Goal: Information Seeking & Learning: Learn about a topic

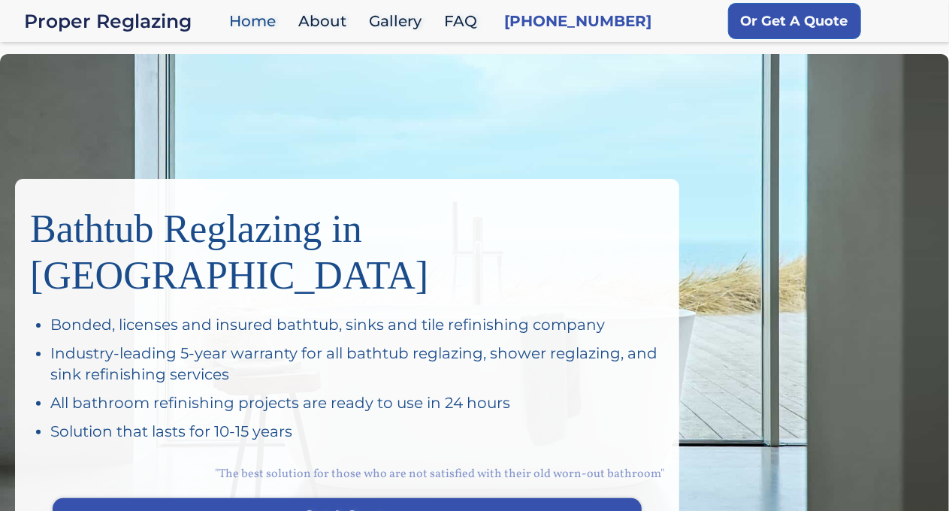
click at [89, 89] on div "Bathtub Reglazing in San Francisco Bonded, licenses and insured bathtub, sinks …" at bounding box center [474, 314] width 949 height 521
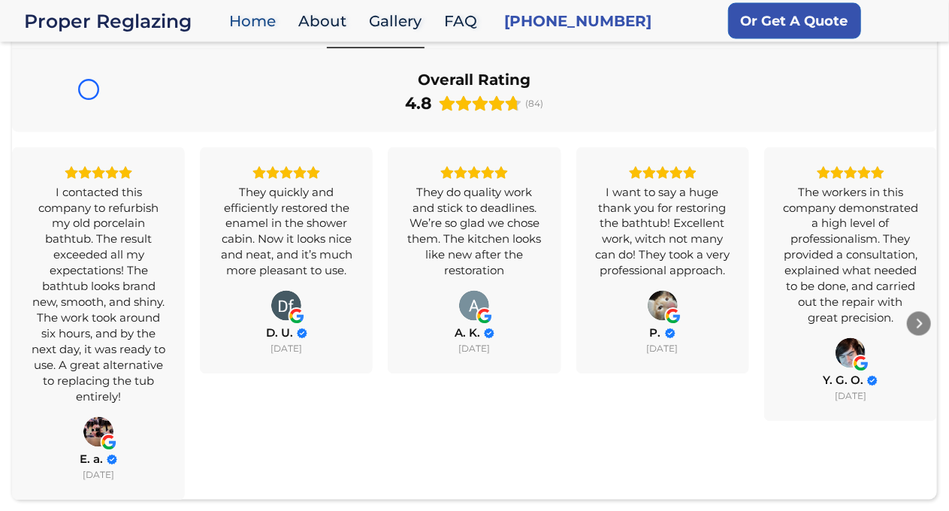
scroll to position [1251, 0]
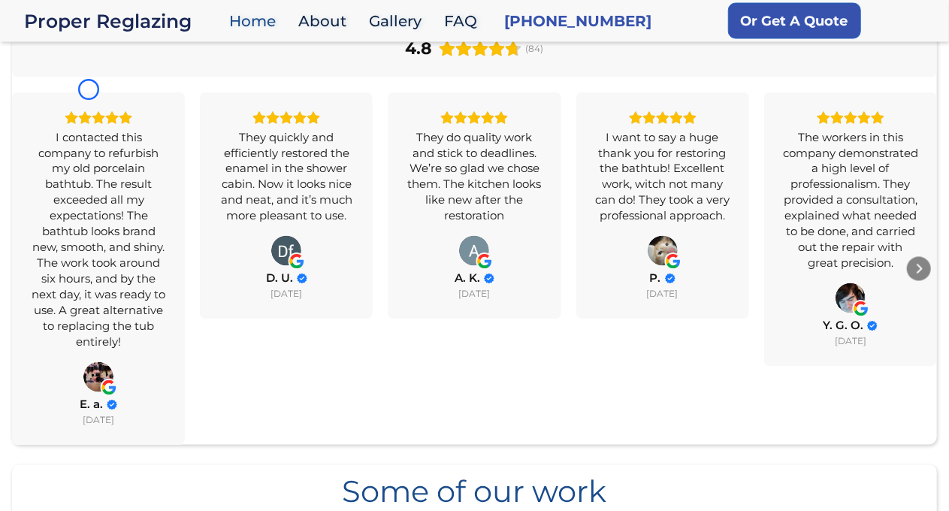
click at [89, 129] on div "I contacted this company to refurbish my old porcelain bathtub. The result exce…" at bounding box center [98, 239] width 135 height 221
click at [149, 129] on div "I contacted this company to refurbish my old porcelain bathtub. The result exce…" at bounding box center [98, 239] width 135 height 221
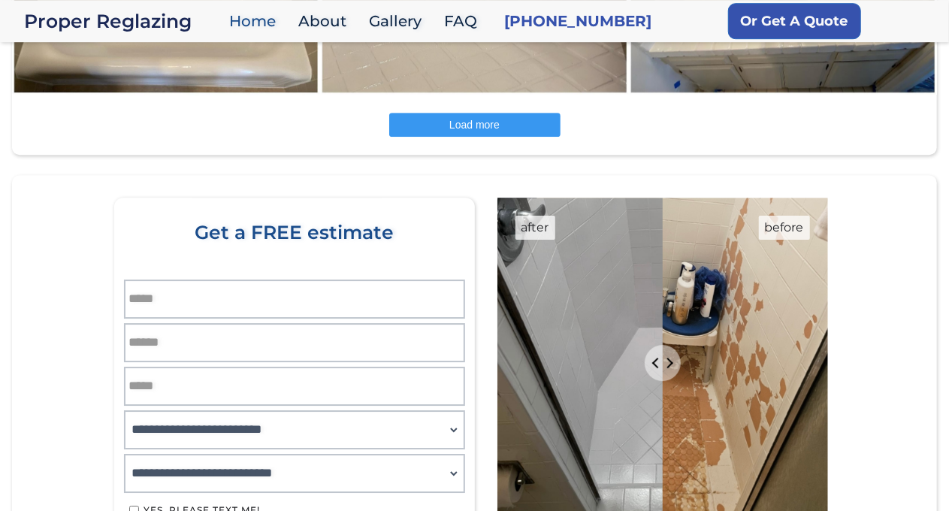
scroll to position [2315, 0]
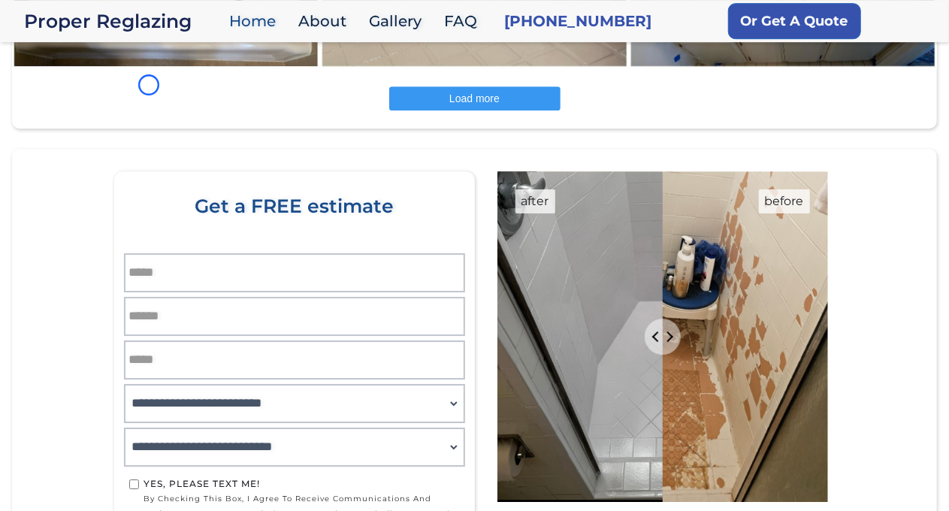
click at [92, 149] on section "**********" at bounding box center [474, 415] width 925 height 533
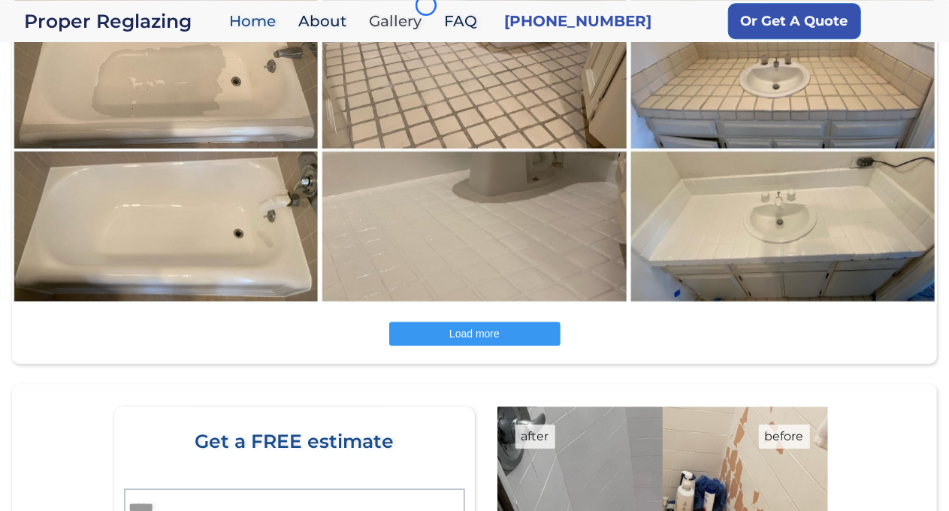
click at [426, 5] on link "Gallery" at bounding box center [398, 21] width 75 height 32
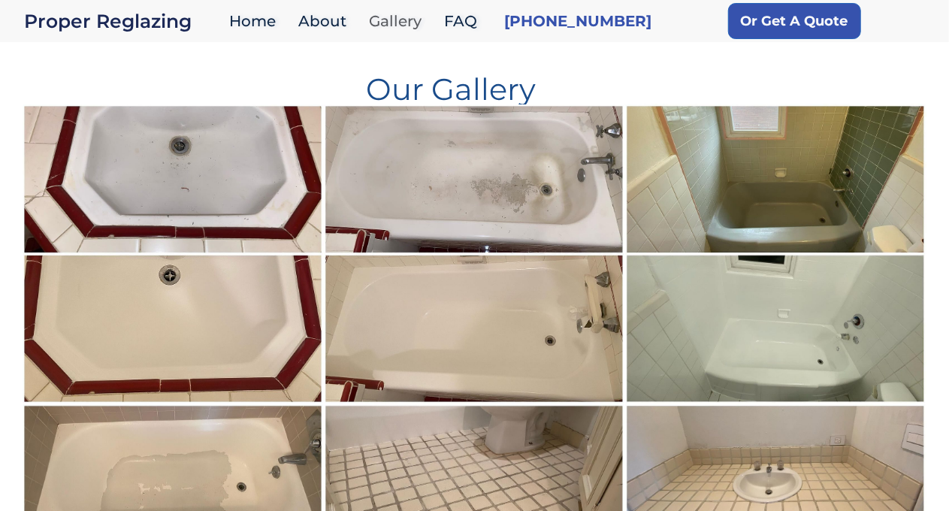
click at [426, 5] on link "Gallery" at bounding box center [398, 21] width 75 height 32
click at [114, 135] on img at bounding box center [173, 254] width 303 height 301
click at [472, 10] on link "FAQ" at bounding box center [464, 21] width 56 height 32
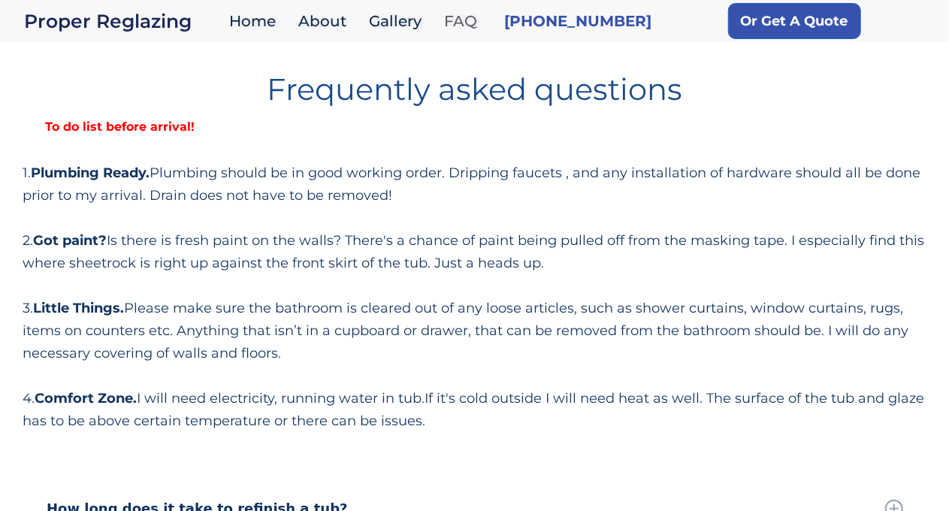
click at [472, 10] on link "FAQ" at bounding box center [464, 21] width 56 height 32
click at [135, 98] on h1 "Frequently asked questions" at bounding box center [475, 83] width 904 height 42
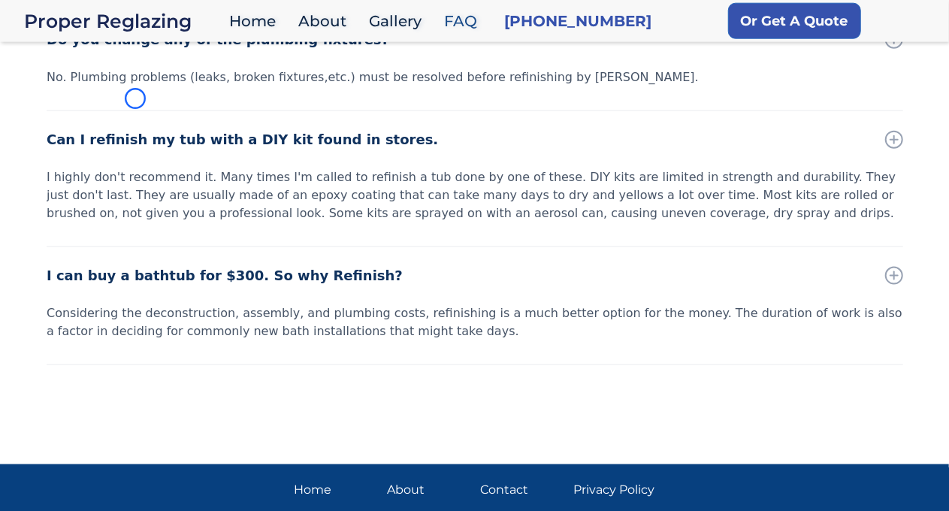
scroll to position [976, 0]
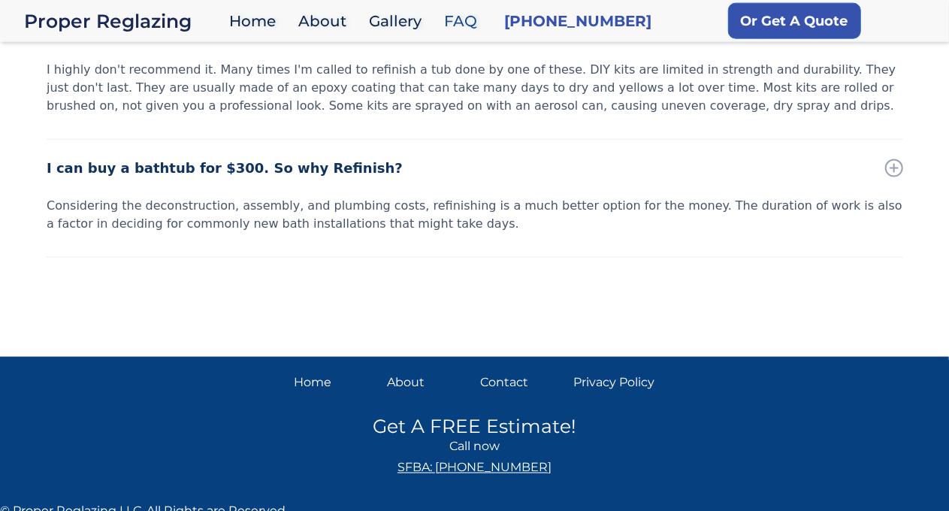
click at [135, 98] on div "I highly don't recommend it. Many times I'm called to refinish a tub done by on…" at bounding box center [475, 88] width 856 height 54
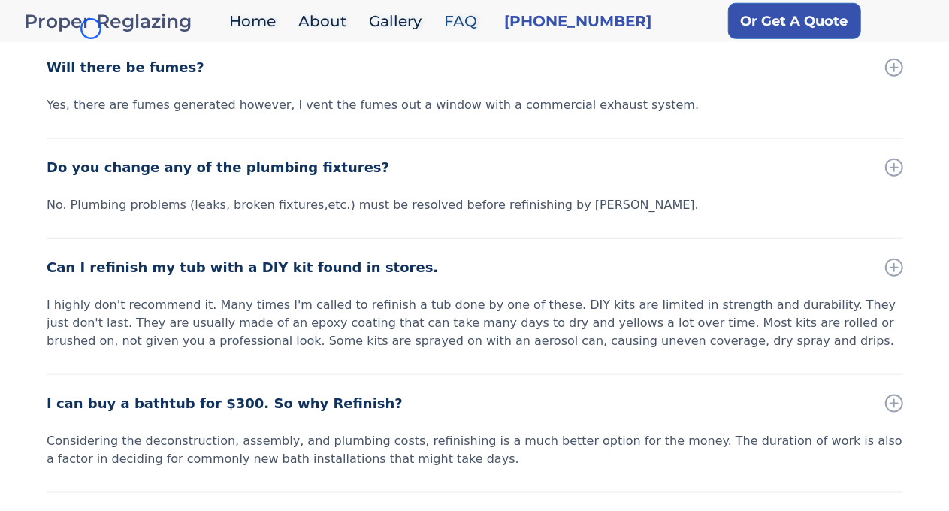
click at [91, 29] on div "Proper Reglazing" at bounding box center [123, 21] width 198 height 21
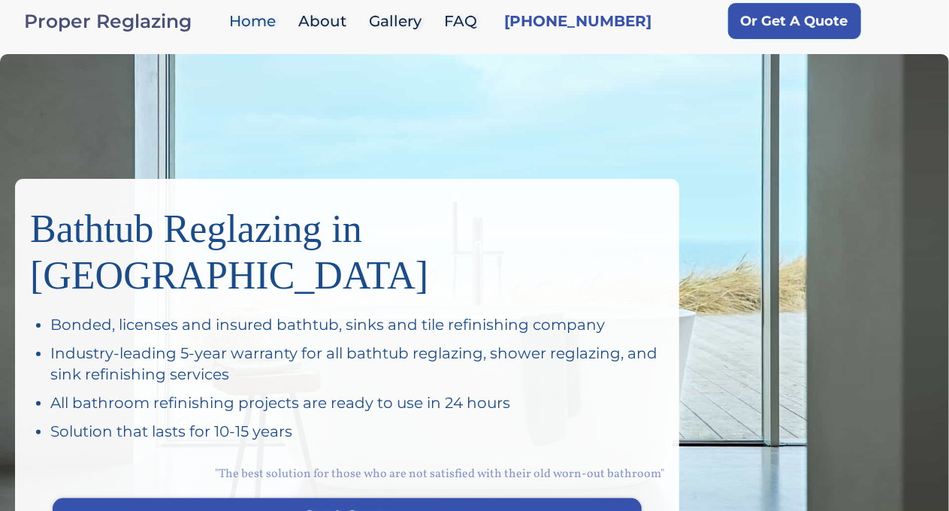
click at [91, 29] on div "Proper Reglazing" at bounding box center [123, 21] width 198 height 21
click at [86, 131] on div "Bathtub Reglazing in [GEOGRAPHIC_DATA] Bonded, licenses and insured bathtub, si…" at bounding box center [474, 314] width 949 height 521
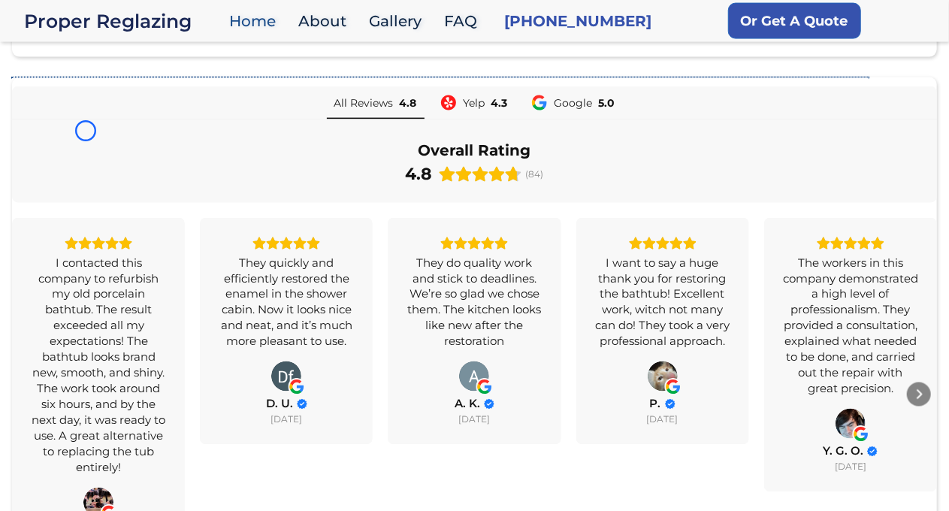
scroll to position [1203, 0]
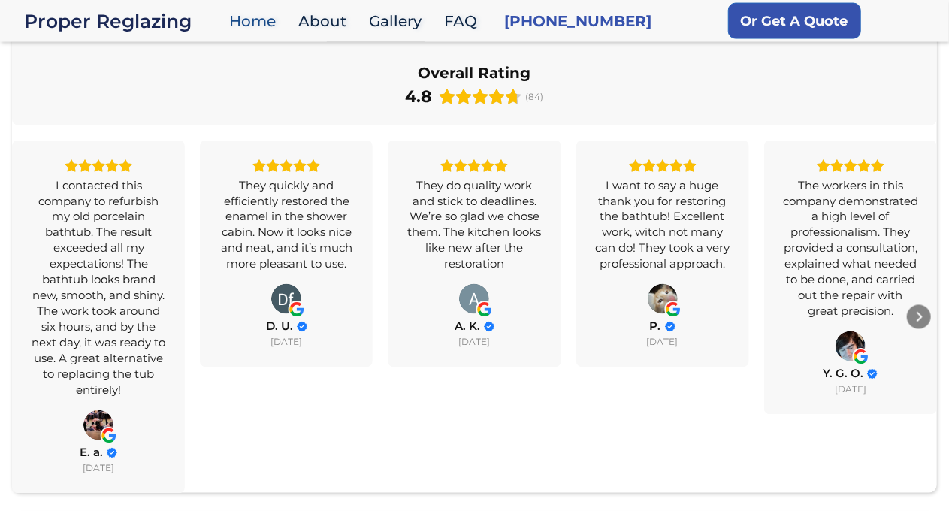
click at [86, 177] on div "I contacted this company to refurbish my old porcelain bathtub. The result exce…" at bounding box center [98, 287] width 135 height 221
